Goal: Obtain resource: Download file/media

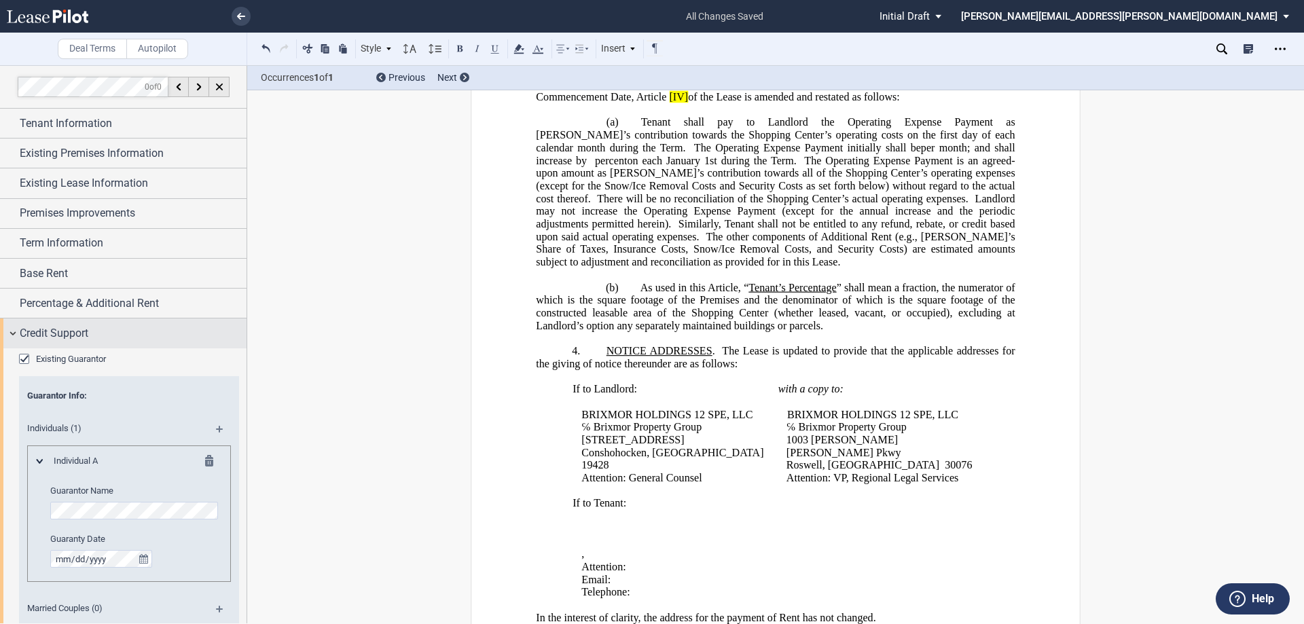
click at [52, 320] on div "Credit Support" at bounding box center [123, 333] width 247 height 29
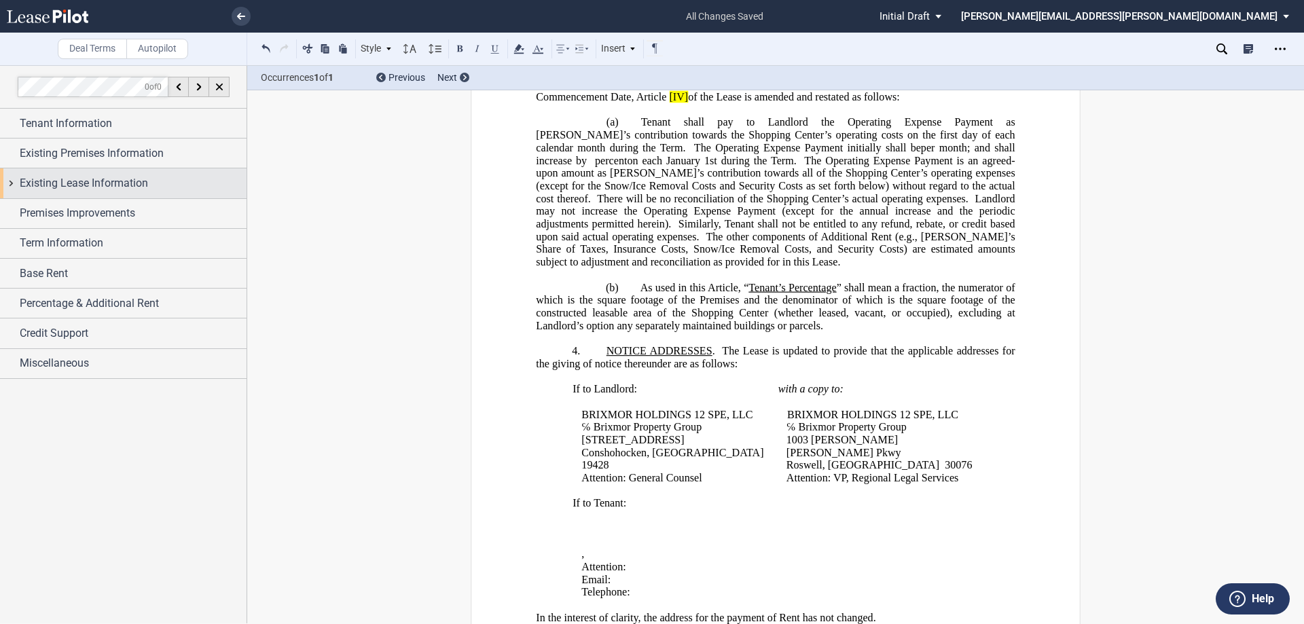
click at [65, 175] on span "Existing Lease Information" at bounding box center [84, 183] width 128 height 16
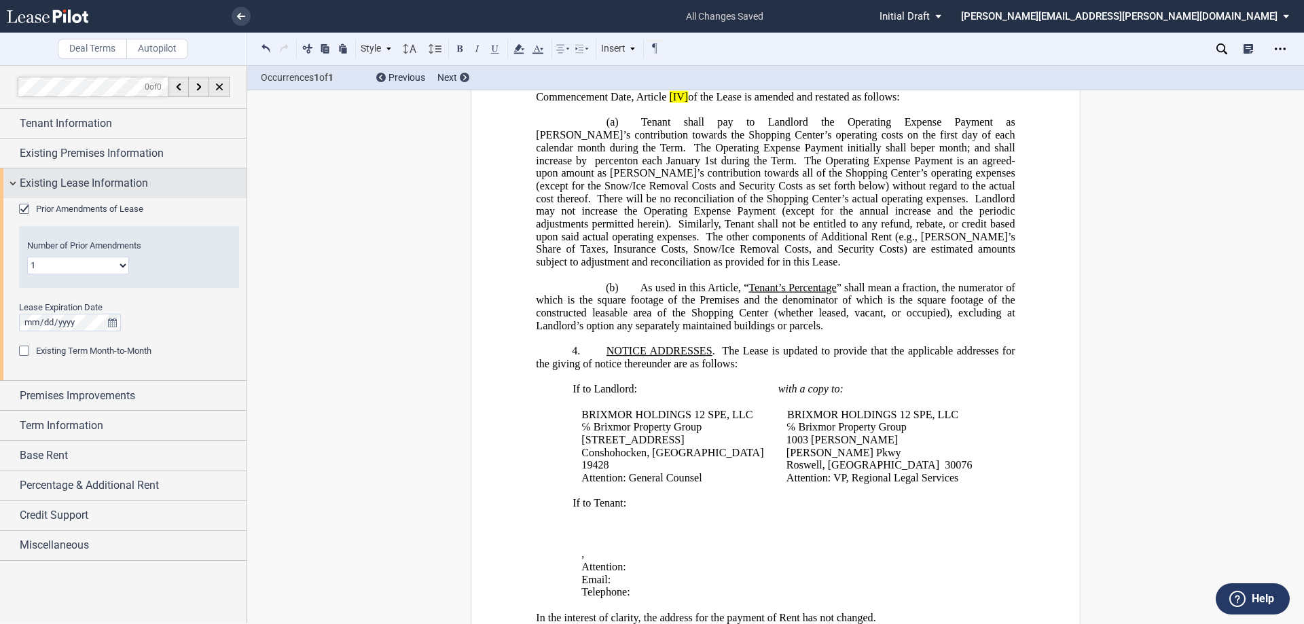
click at [65, 175] on span "Existing Lease Information" at bounding box center [84, 183] width 128 height 16
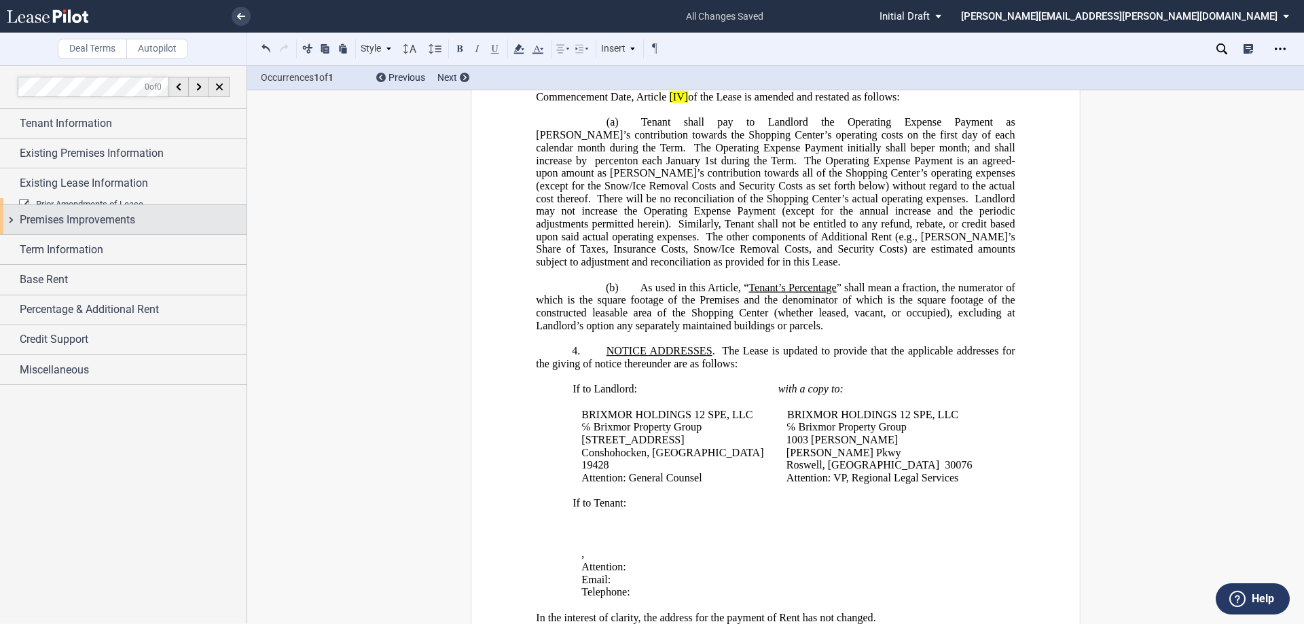
click at [75, 212] on span "Premises Improvements" at bounding box center [77, 220] width 115 height 16
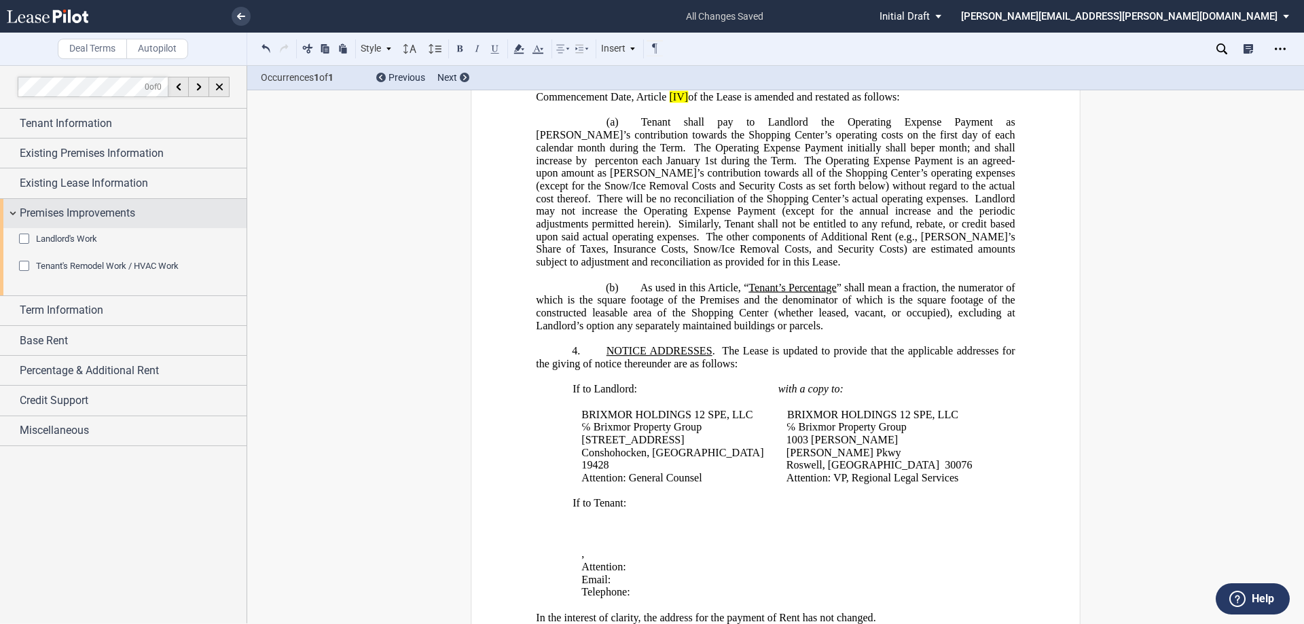
click at [75, 209] on span "Premises Improvements" at bounding box center [77, 213] width 115 height 16
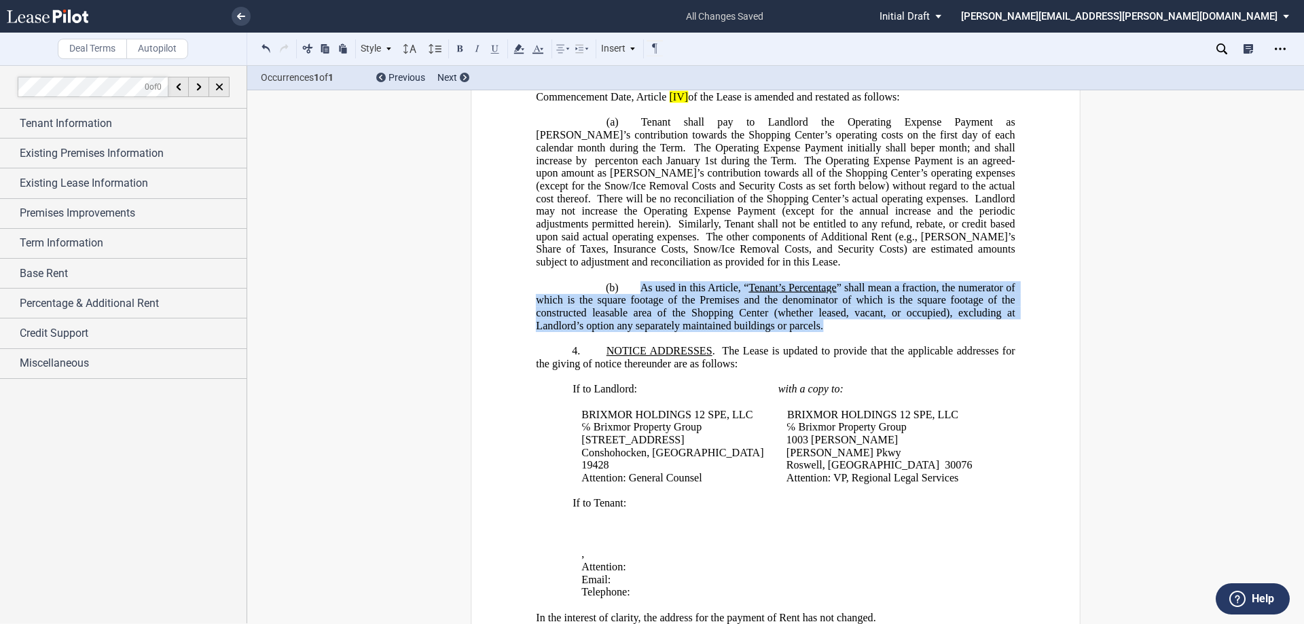
drag, startPoint x: 824, startPoint y: 386, endPoint x: 638, endPoint y: 350, distance: 189.0
click at [638, 332] on p "(b) As used in this Article, “ Tenant’s Percentage ” shall mean a fraction, the…" at bounding box center [775, 306] width 479 height 51
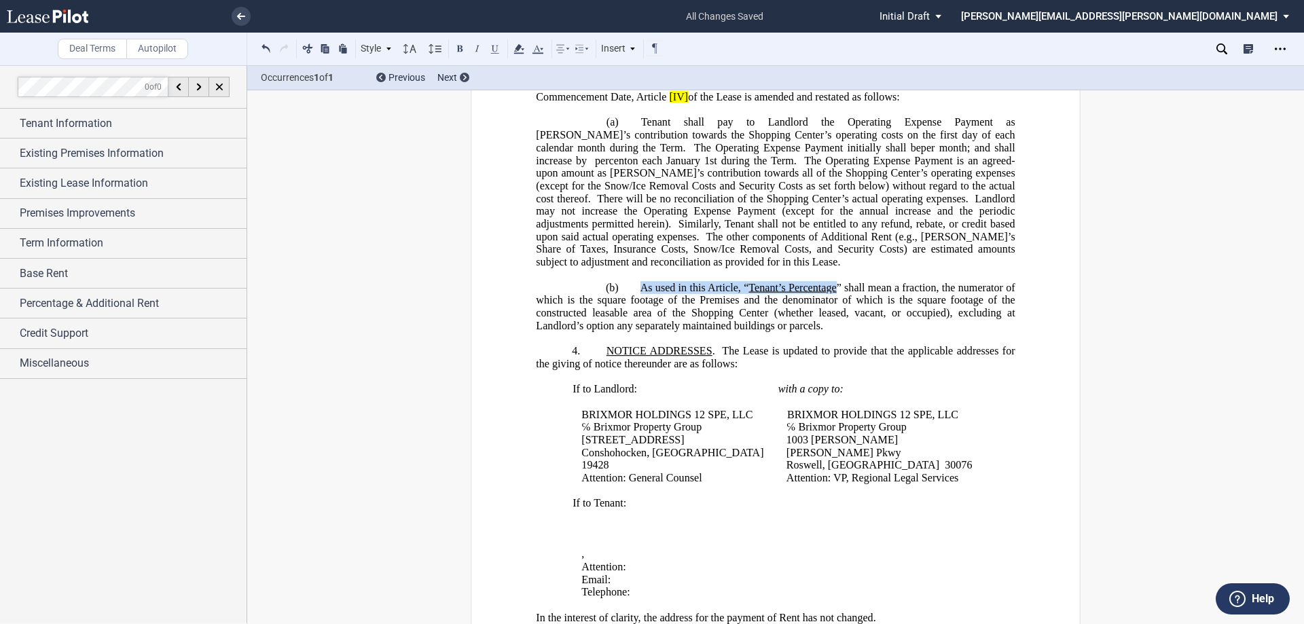
click at [709, 331] on span "” shall mean a fraction, the numerator of which is the square footage of the Pr…" at bounding box center [777, 306] width 482 height 50
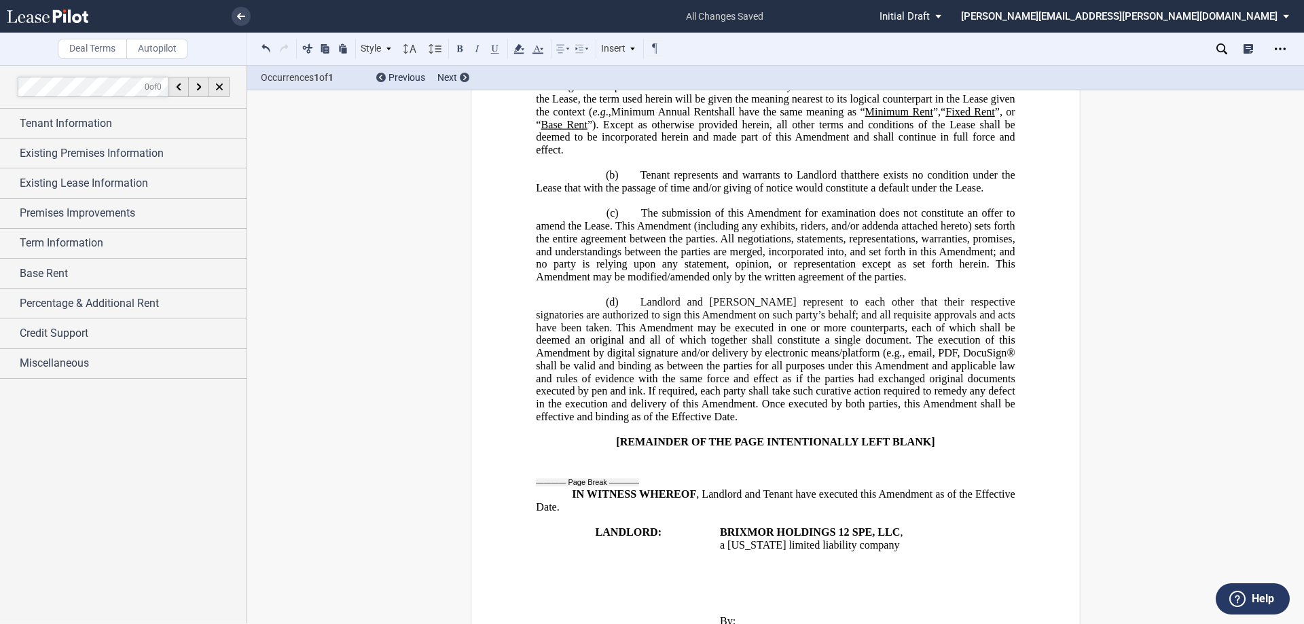
scroll to position [1165, 0]
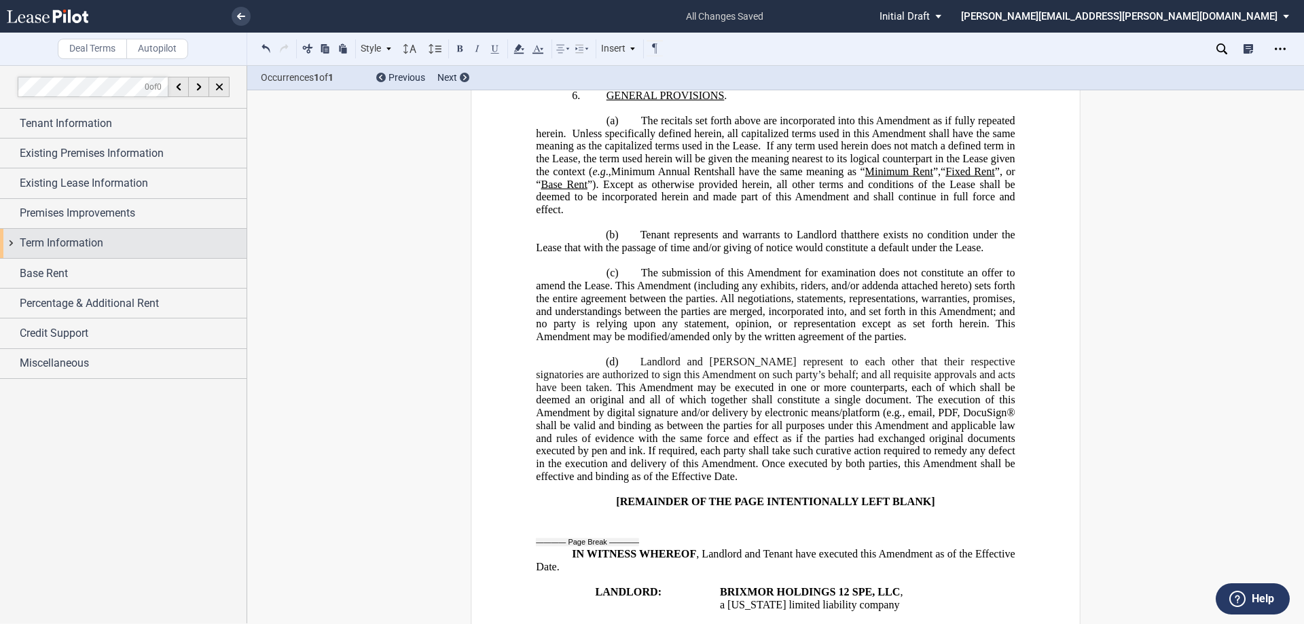
click at [71, 241] on span "Term Information" at bounding box center [62, 243] width 84 height 16
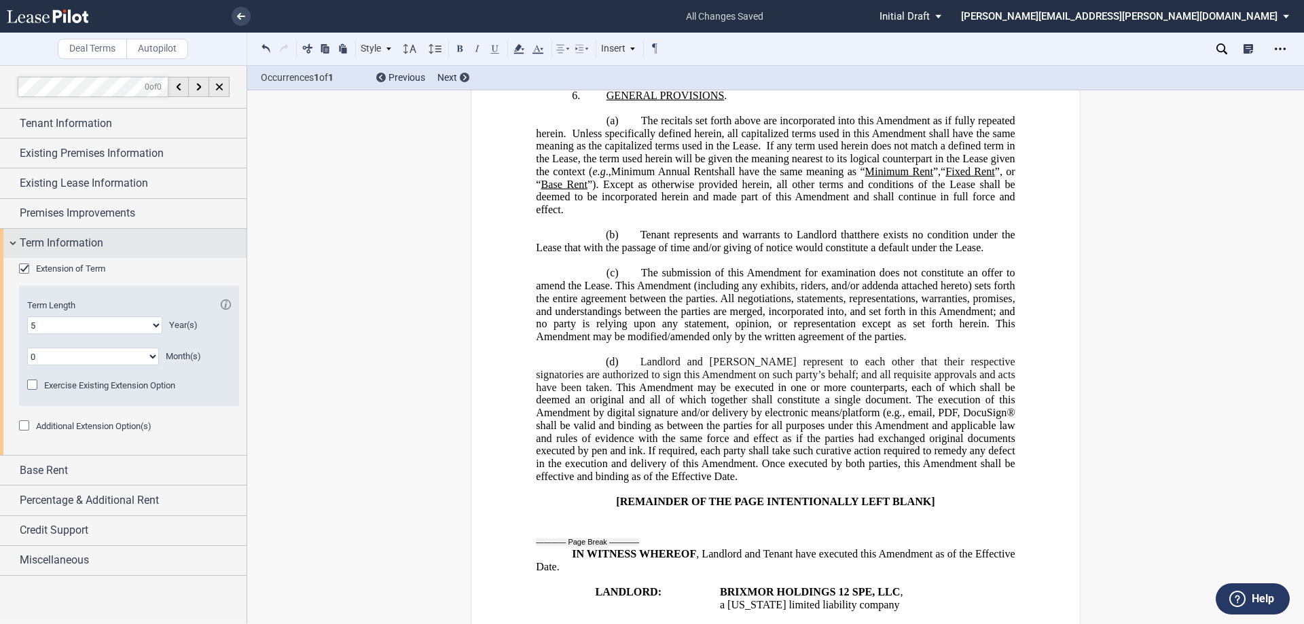
click at [71, 241] on span "Term Information" at bounding box center [62, 243] width 84 height 16
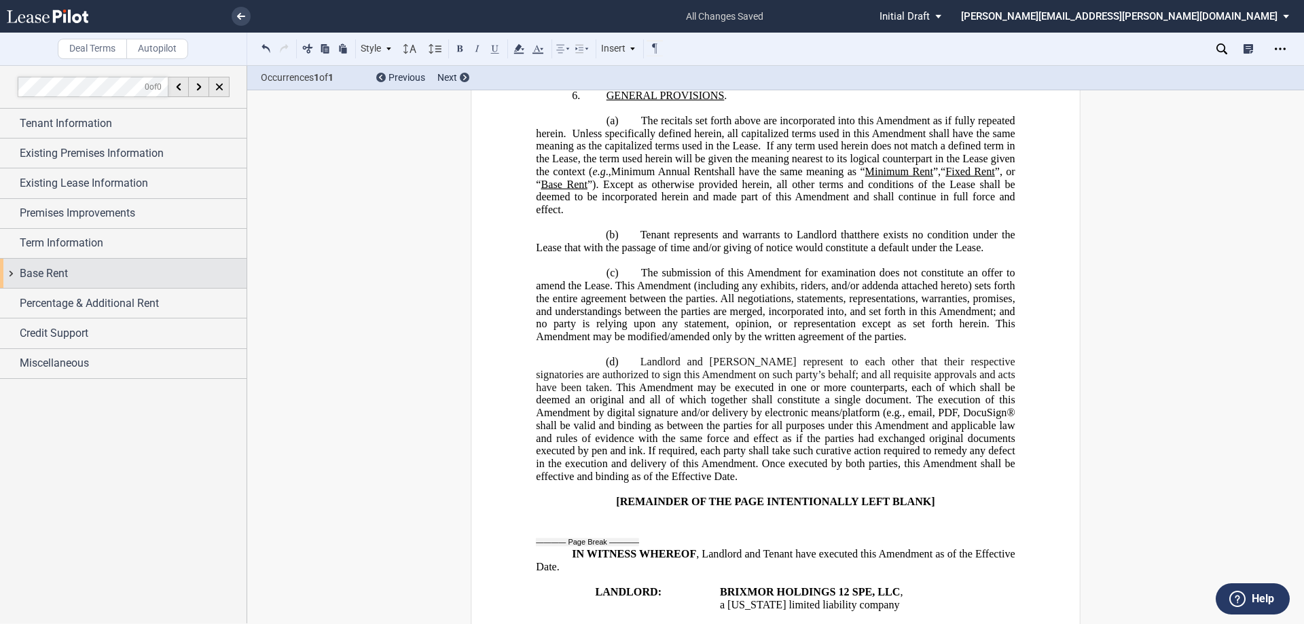
click at [60, 270] on span "Base Rent" at bounding box center [44, 274] width 48 height 16
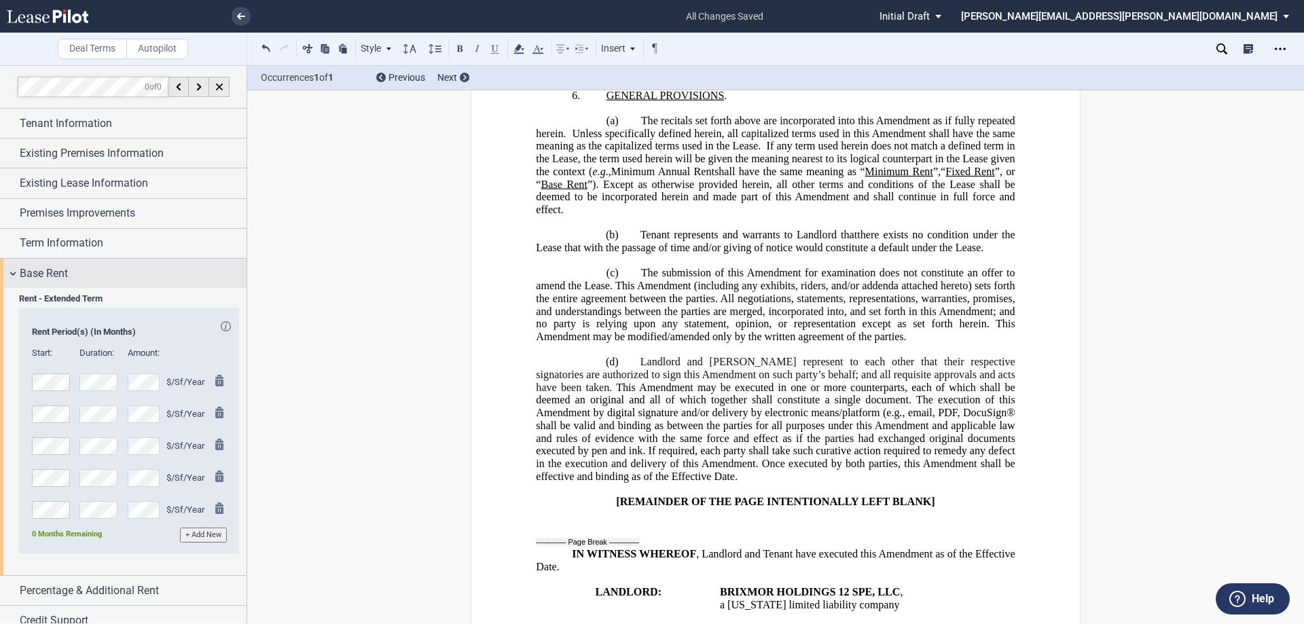
click at [60, 270] on span "Base Rent" at bounding box center [44, 274] width 48 height 16
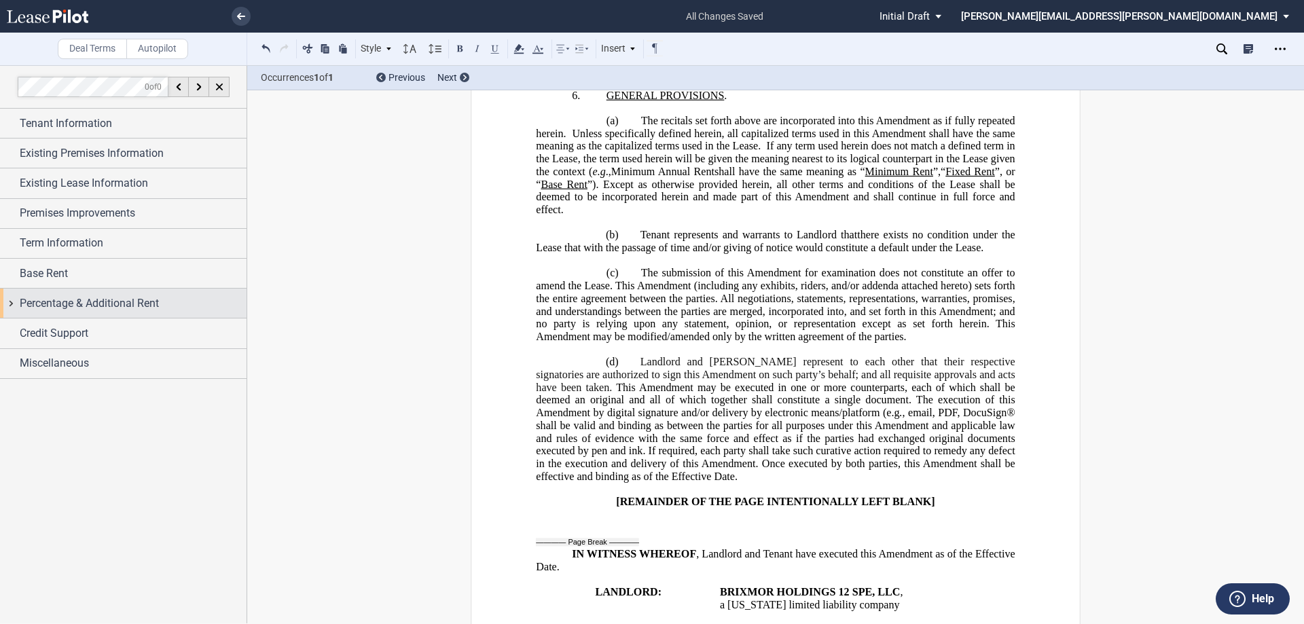
click at [62, 314] on div "Percentage & Additional Rent" at bounding box center [123, 303] width 247 height 29
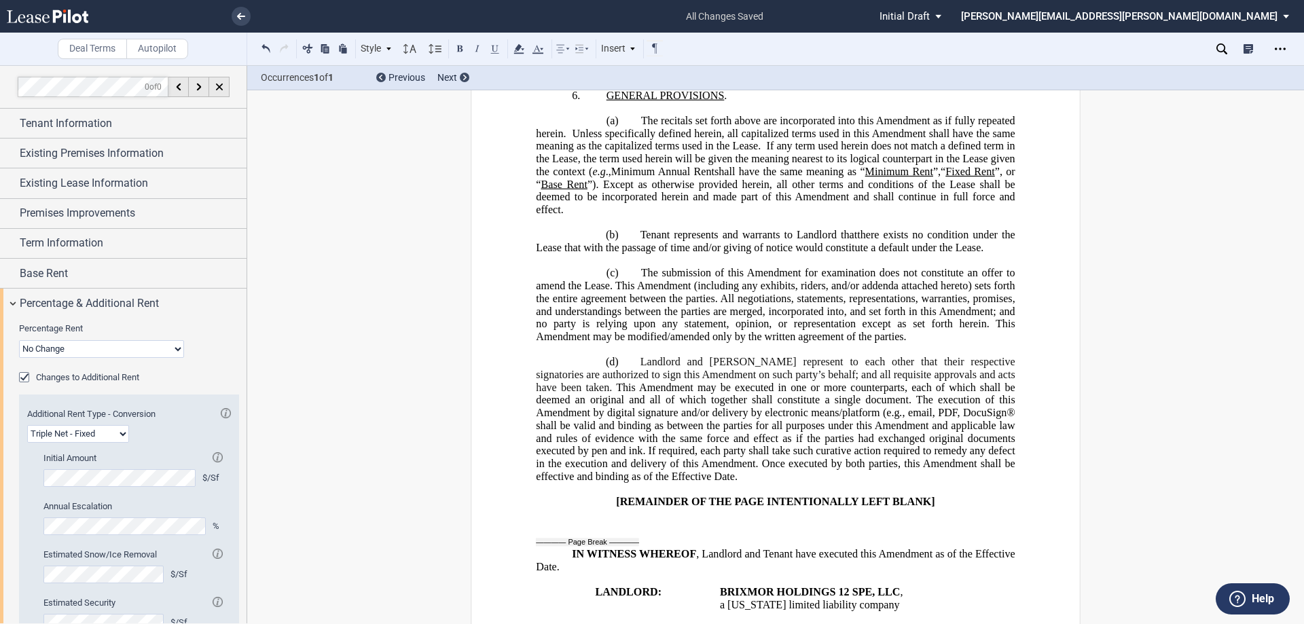
scroll to position [105, 0]
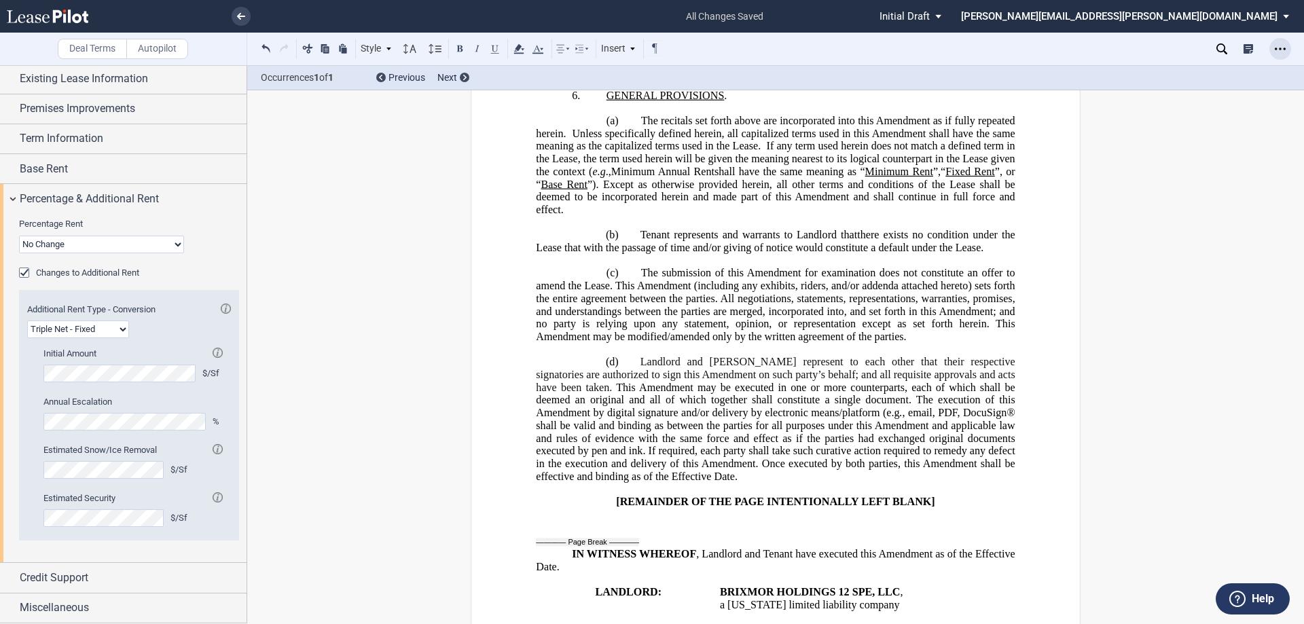
click at [1280, 43] on icon "Open Lease options menu" at bounding box center [1280, 48] width 11 height 11
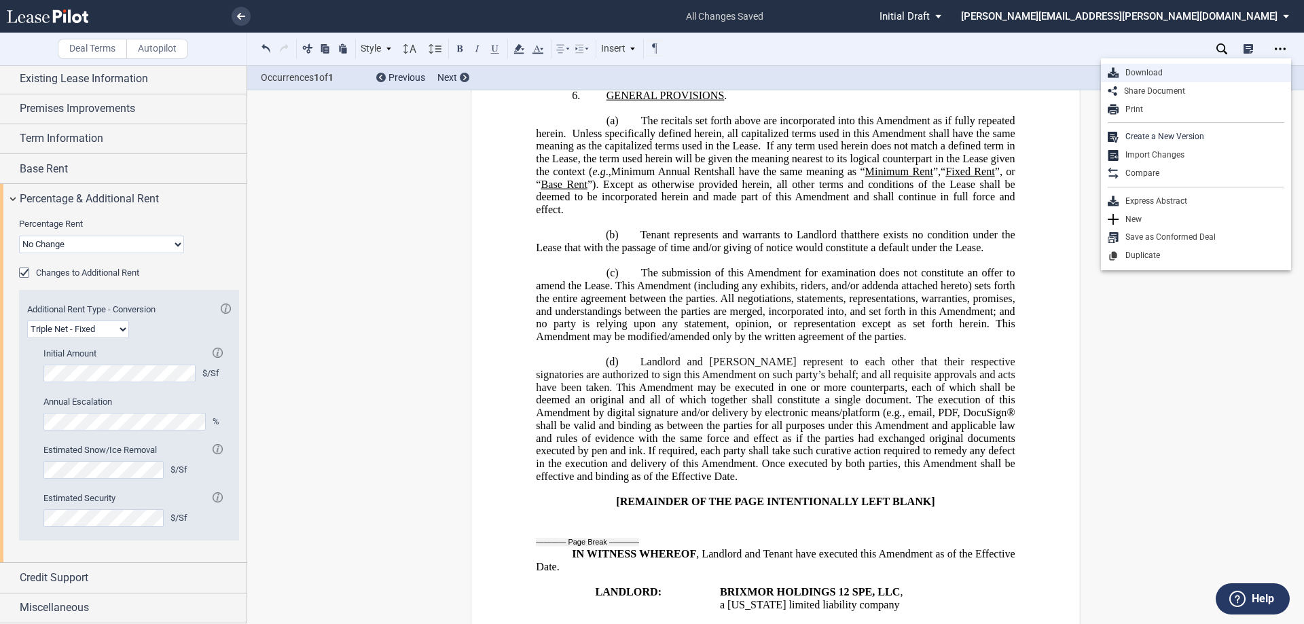
click at [1139, 73] on div "Download" at bounding box center [1202, 73] width 166 height 12
